Goal: Transaction & Acquisition: Purchase product/service

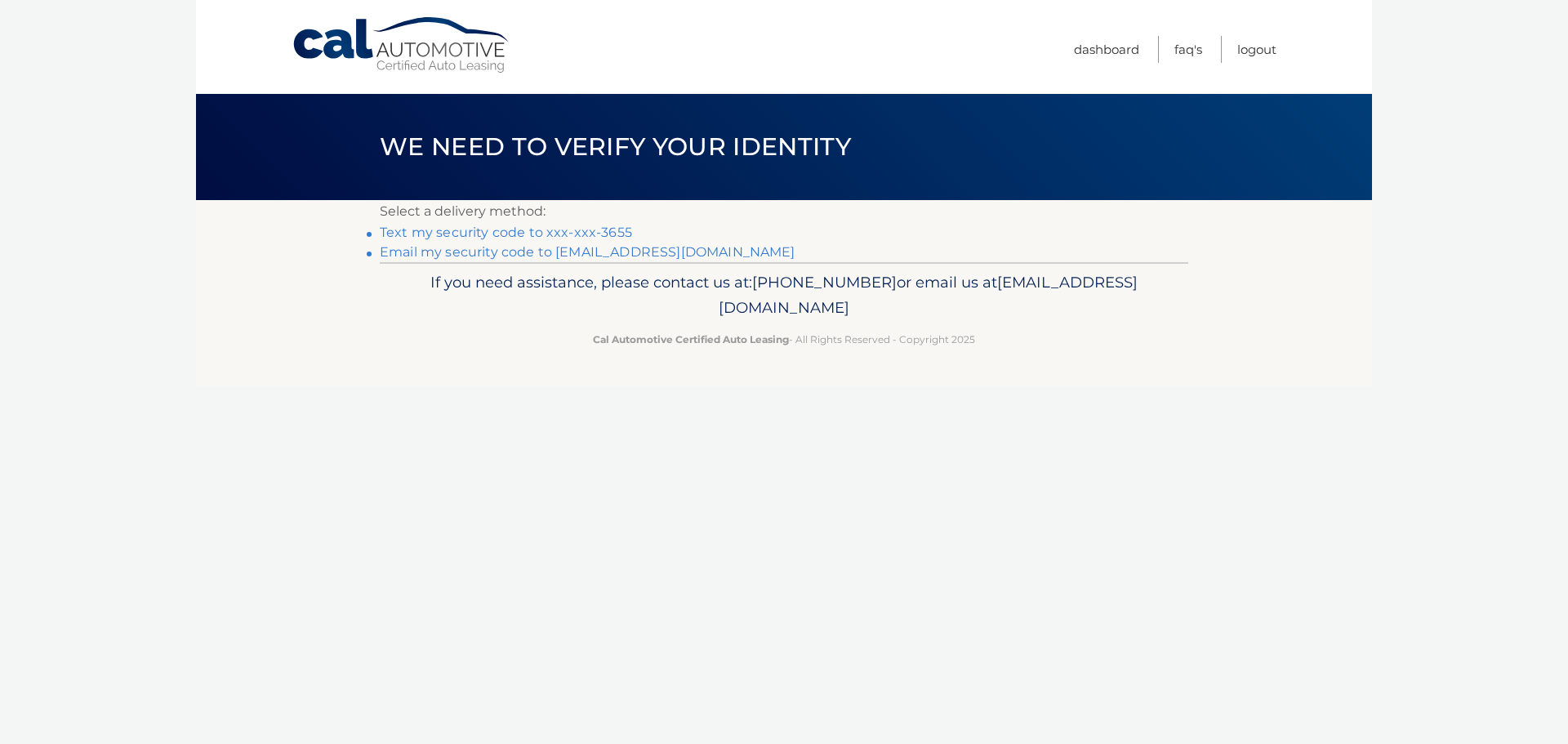
click at [476, 231] on link "Text my security code to xxx-xxx-3655" at bounding box center [506, 232] width 253 height 15
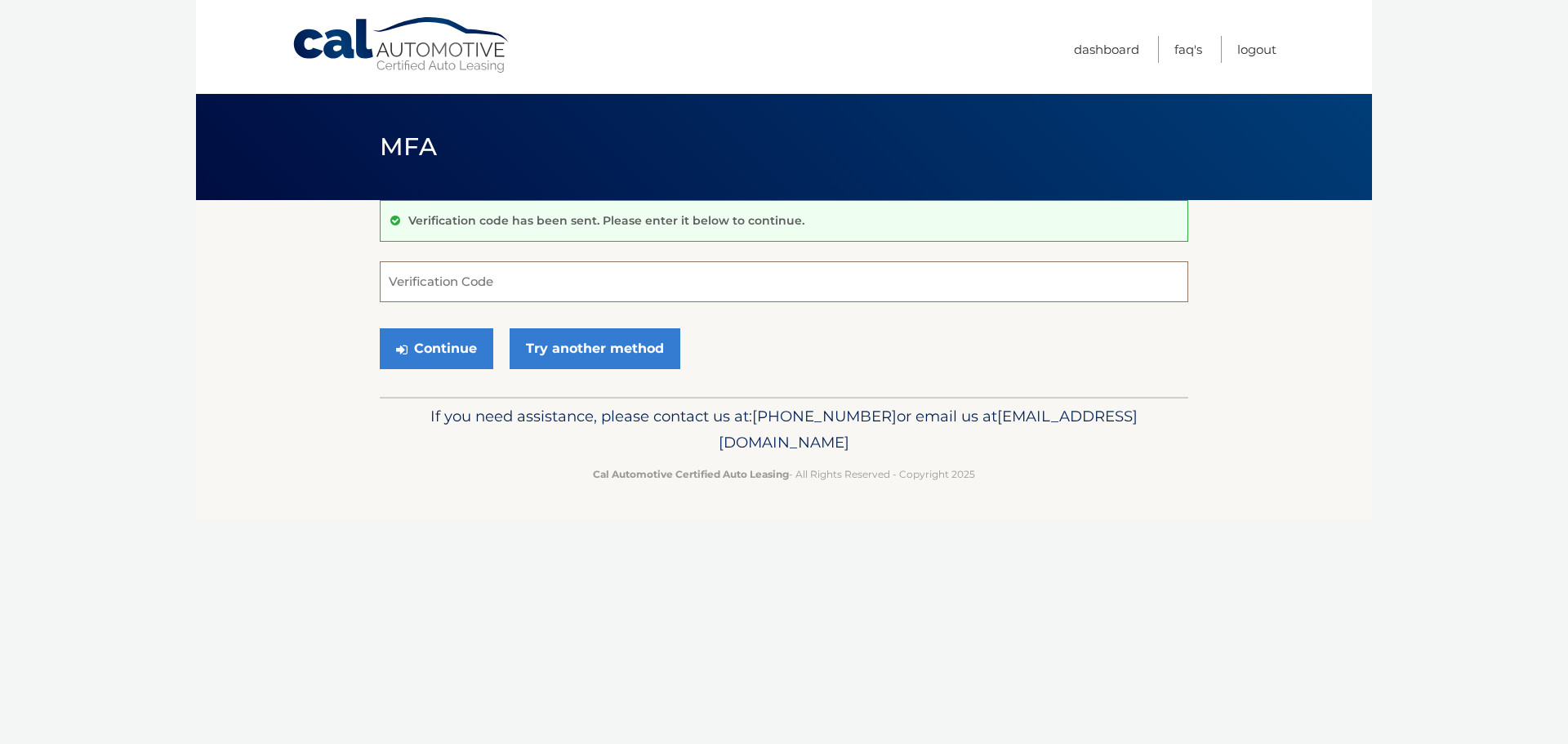
click at [461, 287] on input "Verification Code" at bounding box center [784, 281] width 809 height 41
type input "257028"
click at [380, 328] on button "Continue" at bounding box center [436, 349] width 113 height 41
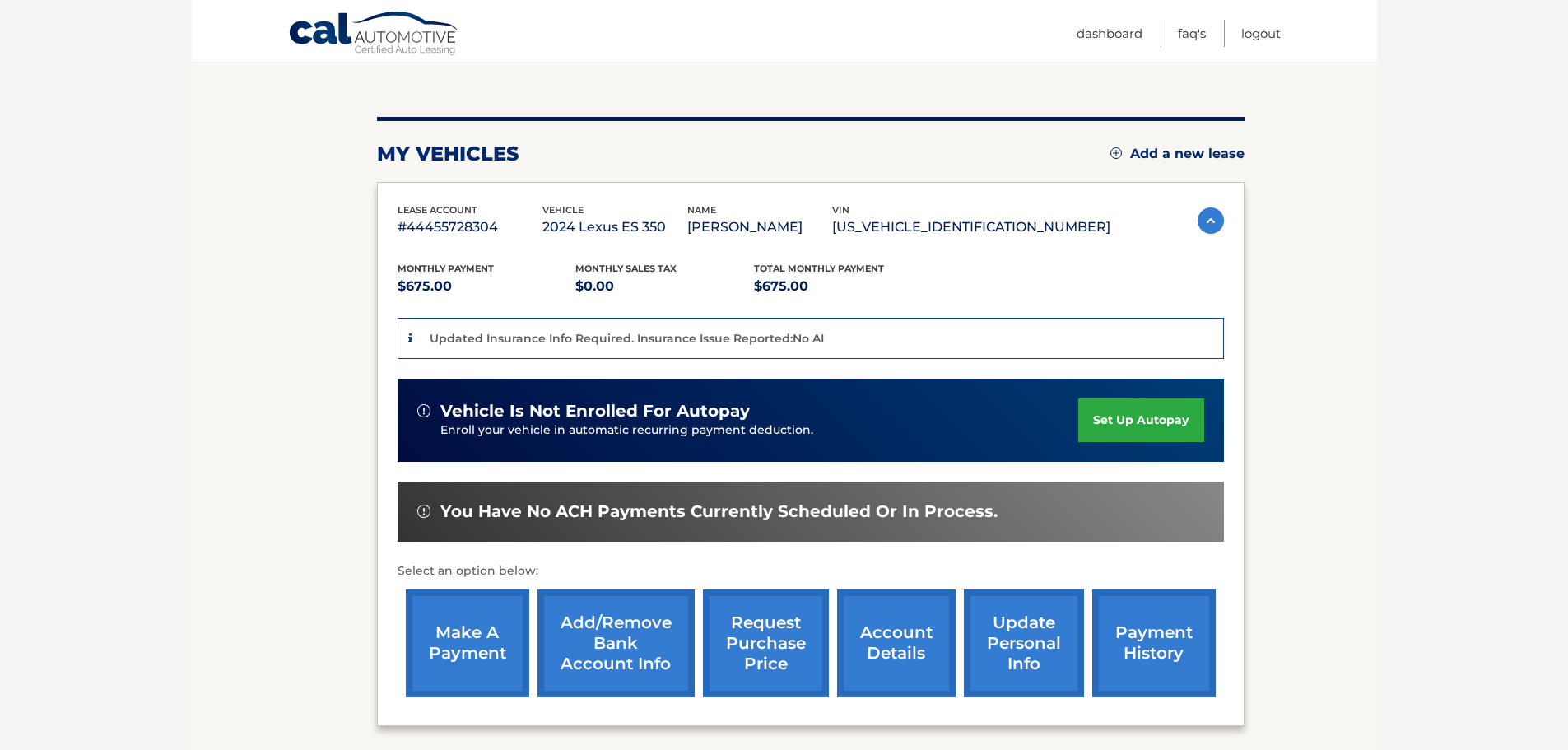
scroll to position [165, 0]
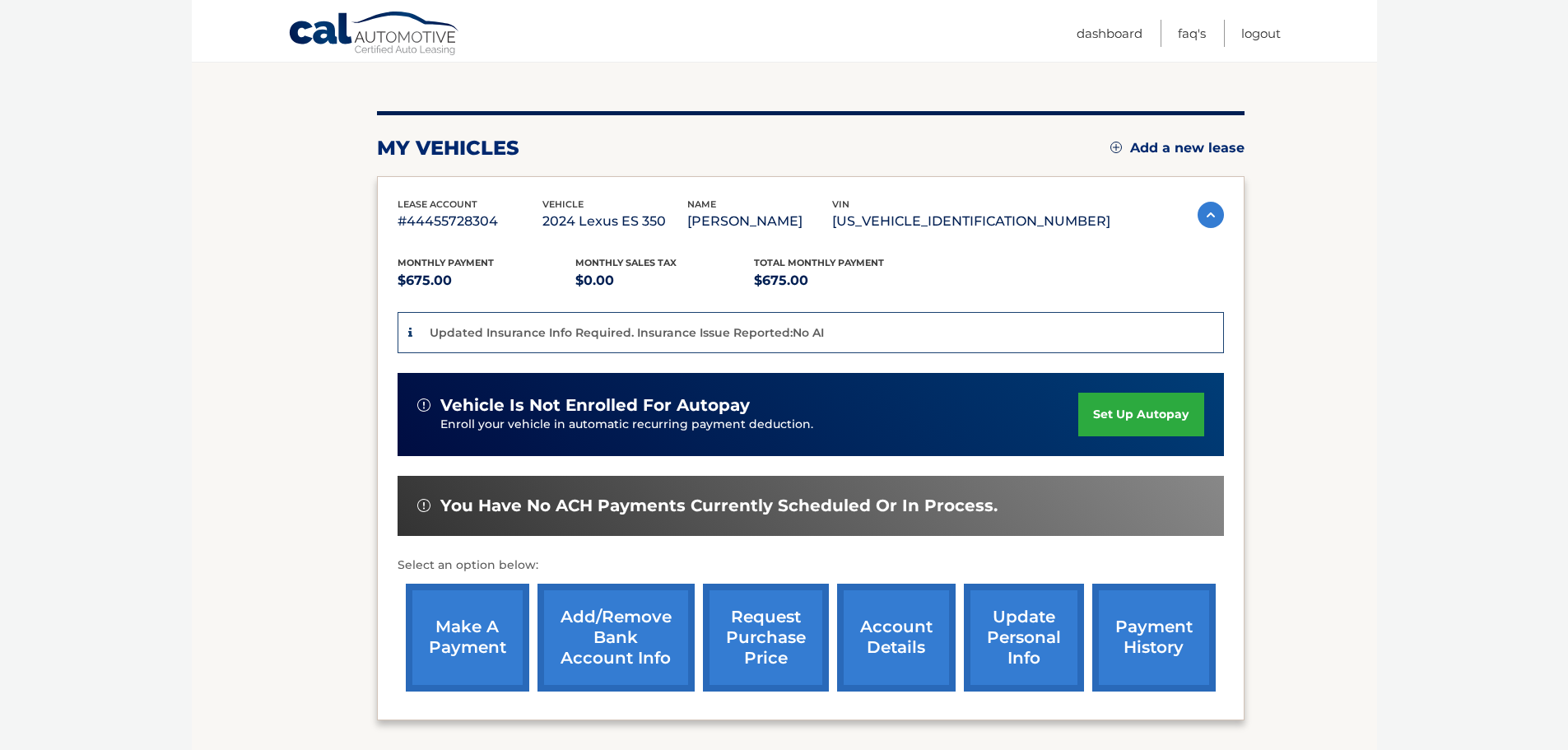
click at [465, 628] on link "make a payment" at bounding box center [467, 638] width 123 height 108
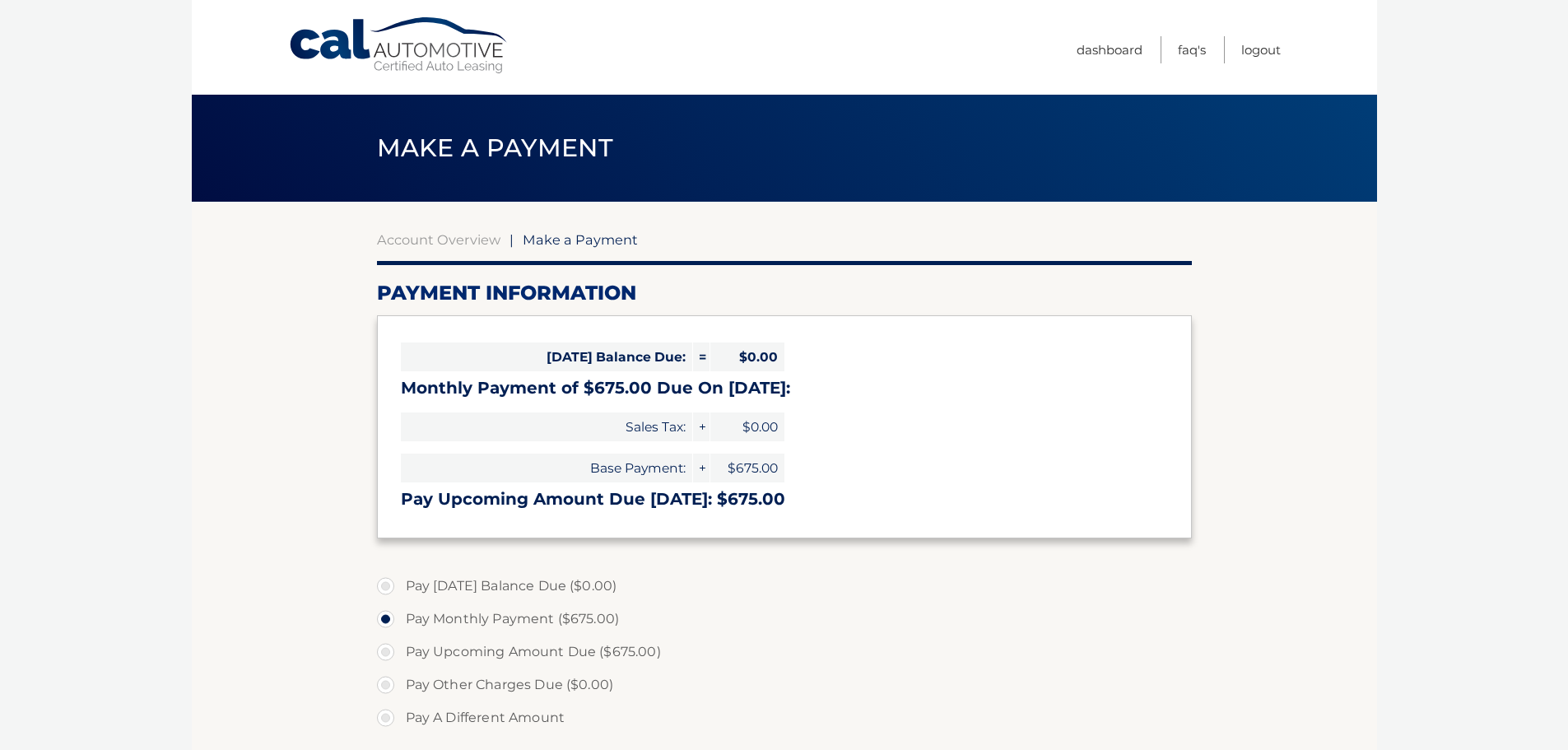
select select "NjA5MmU5YzAtYzdjYS00NzczLWEwM2YtM2I2ZGVjNzVlY2Ex"
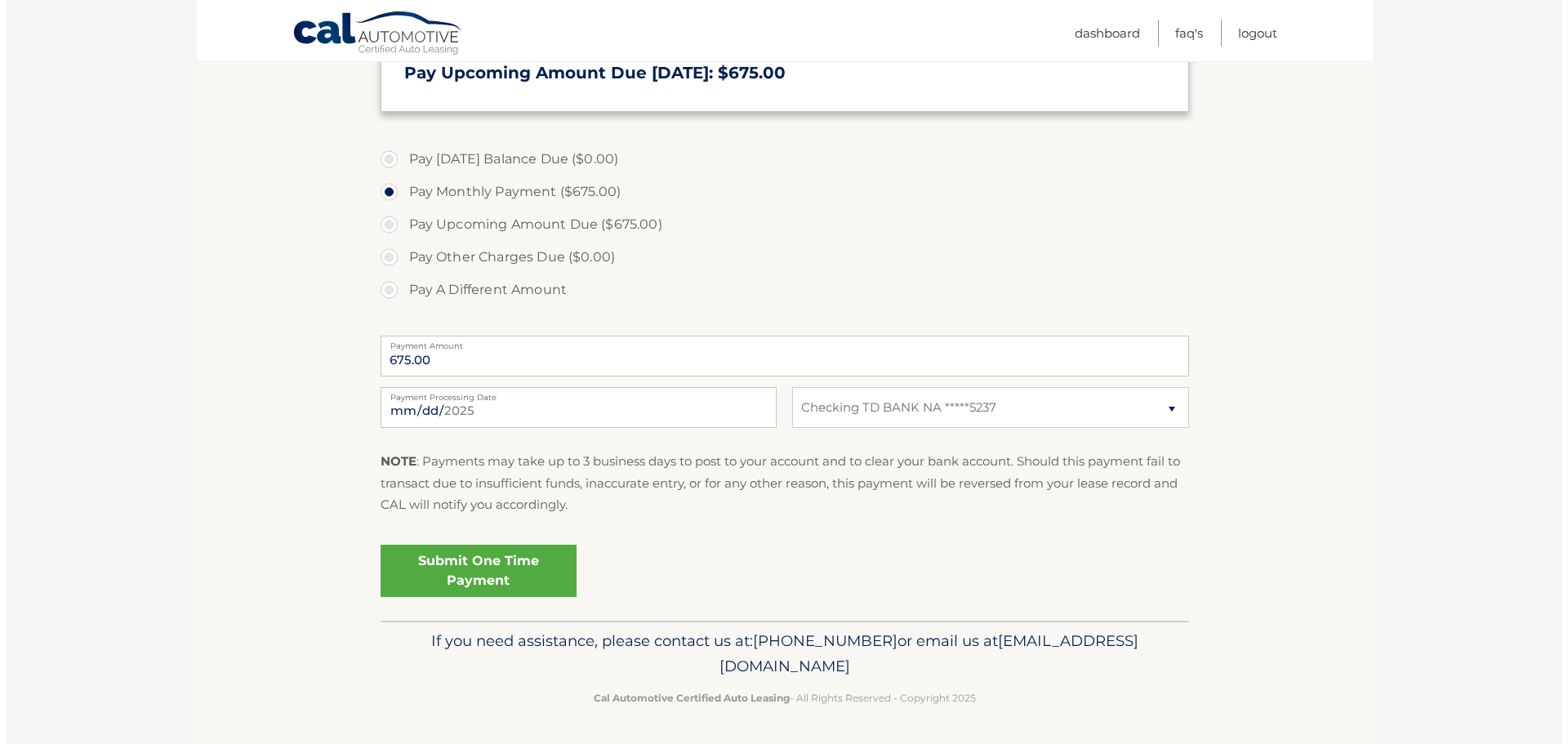
scroll to position [423, 0]
click at [503, 562] on link "Submit One Time Payment" at bounding box center [472, 570] width 196 height 52
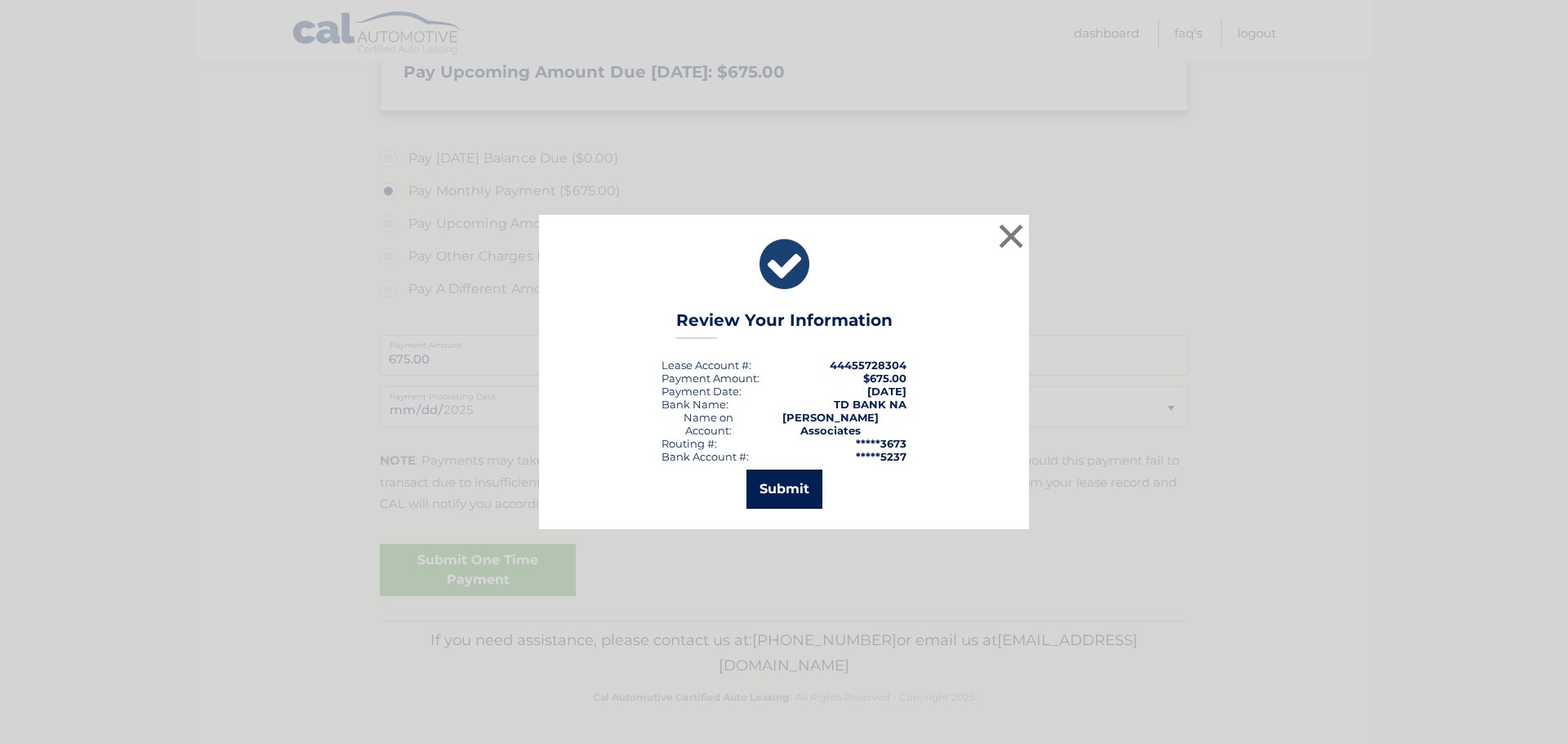
click at [794, 484] on button "Submit" at bounding box center [784, 489] width 76 height 39
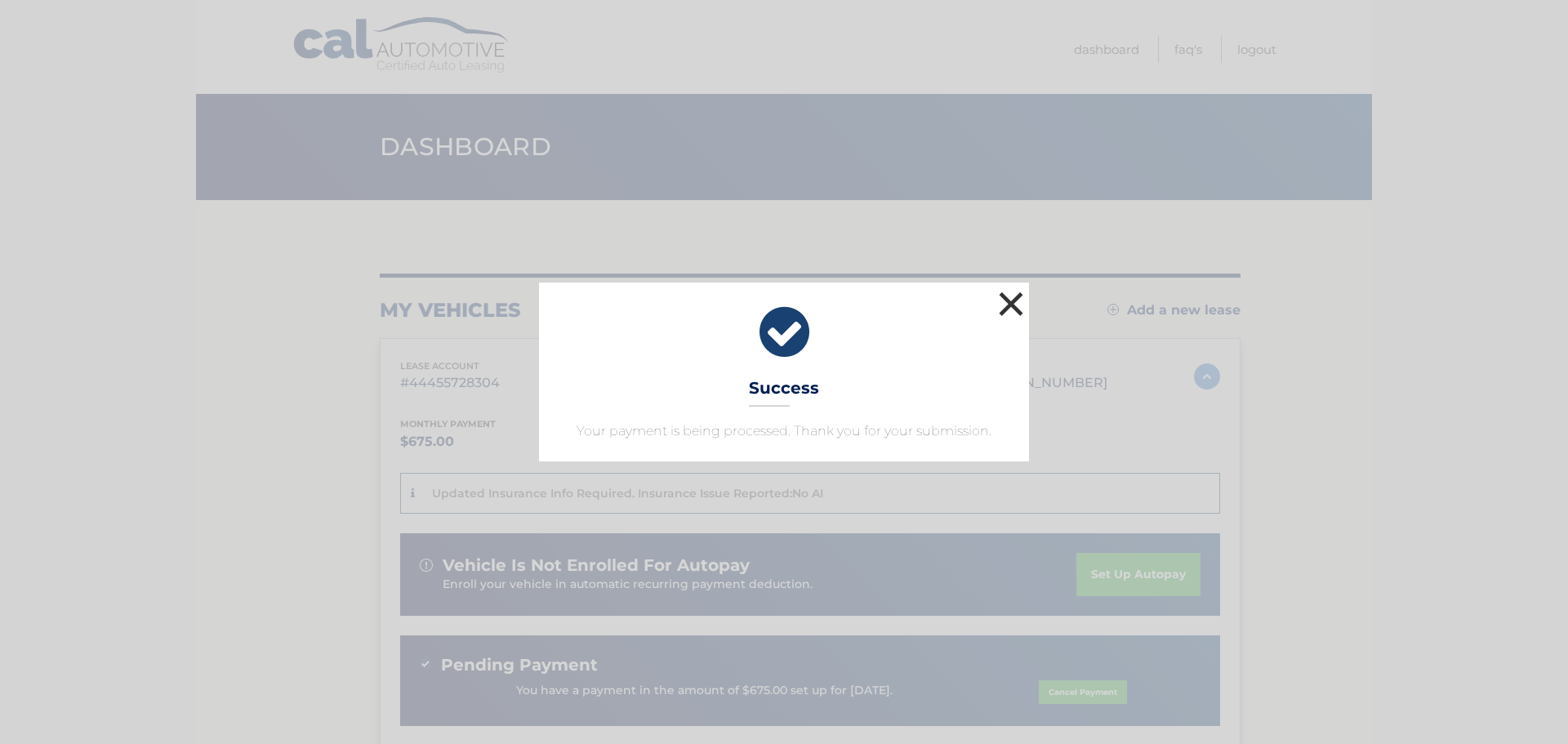
click at [1013, 297] on button "×" at bounding box center [1011, 304] width 32 height 32
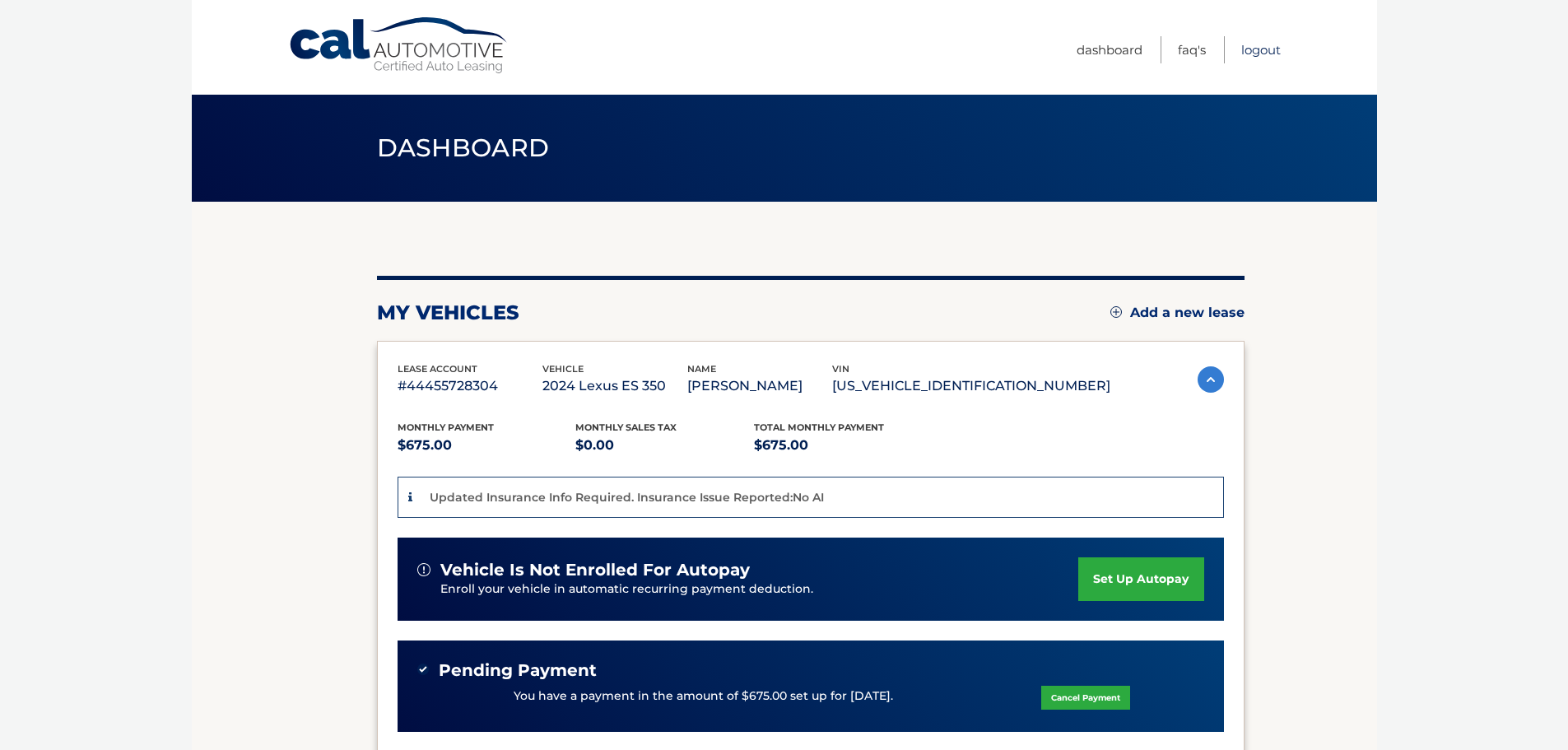
click at [1266, 45] on link "Logout" at bounding box center [1260, 50] width 39 height 27
